Goal: Information Seeking & Learning: Learn about a topic

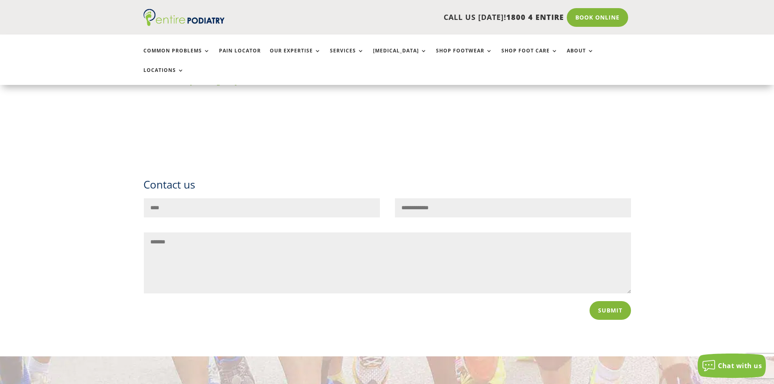
scroll to position [1477, 0]
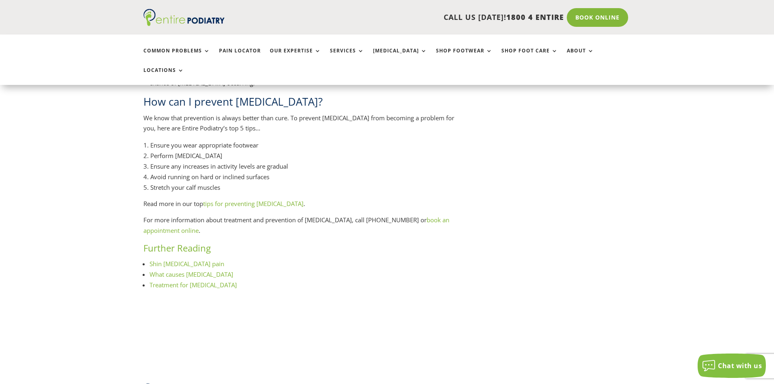
scroll to position [1338, 0]
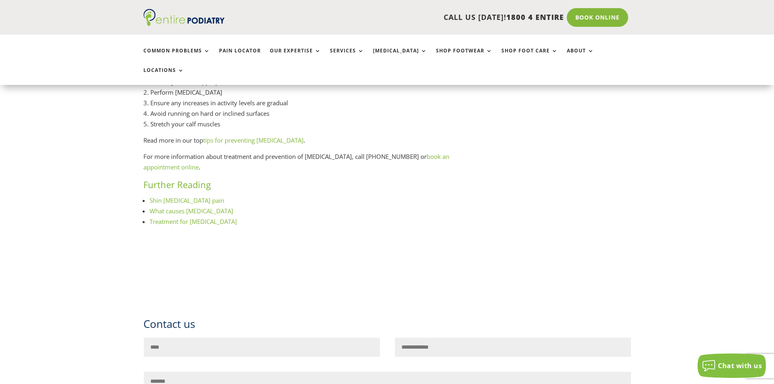
click at [214, 217] on link "Treatment for shin splints" at bounding box center [193, 221] width 87 height 8
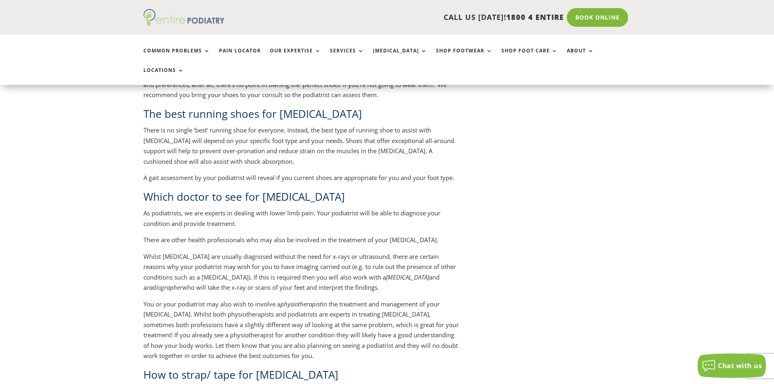
scroll to position [759, 0]
